Goal: Task Accomplishment & Management: Use online tool/utility

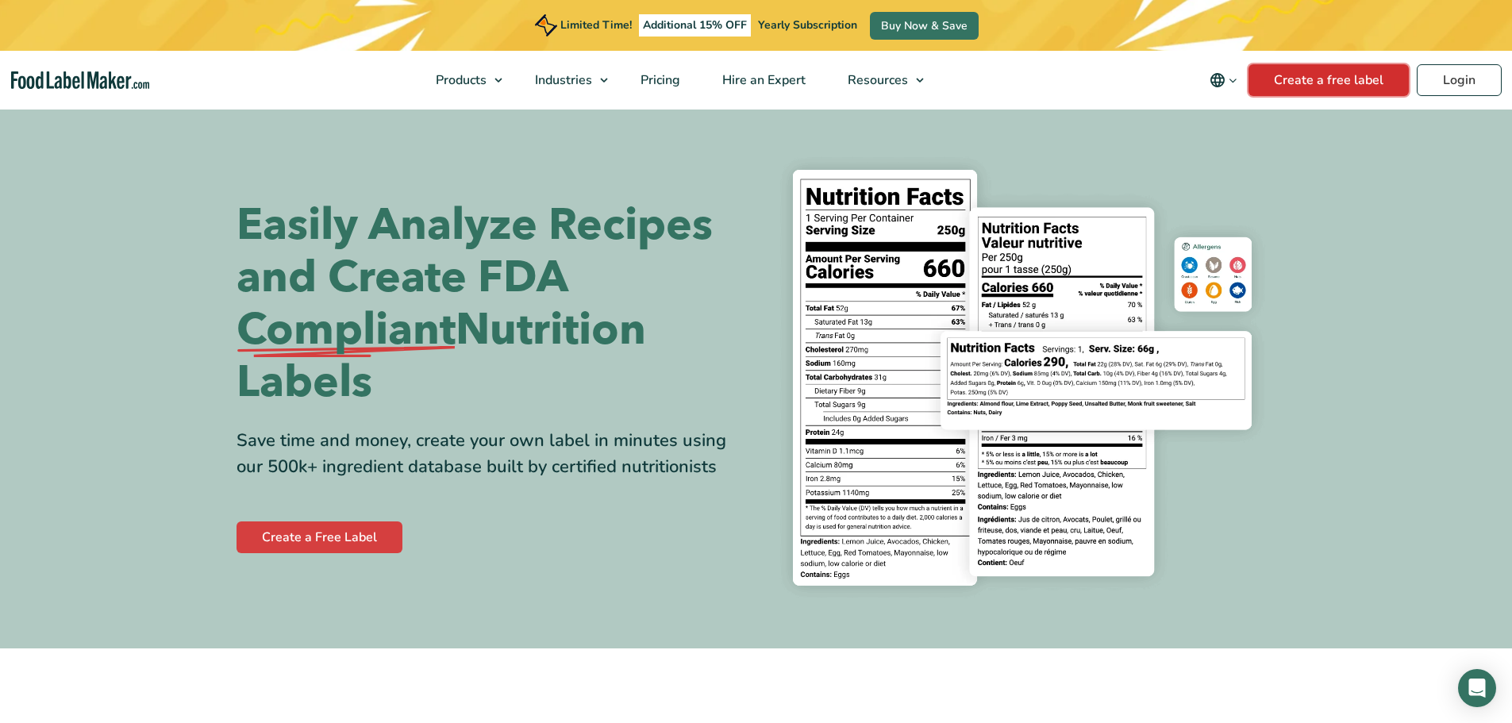
click at [1284, 76] on link "Create a free label" at bounding box center [1329, 80] width 160 height 32
